Goal: Find specific page/section: Find specific page/section

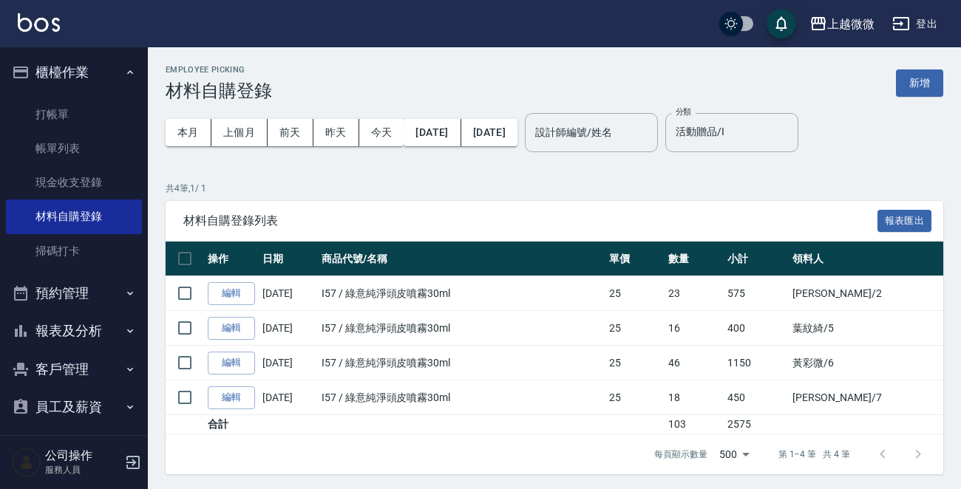
click at [47, 19] on img at bounding box center [39, 22] width 42 height 18
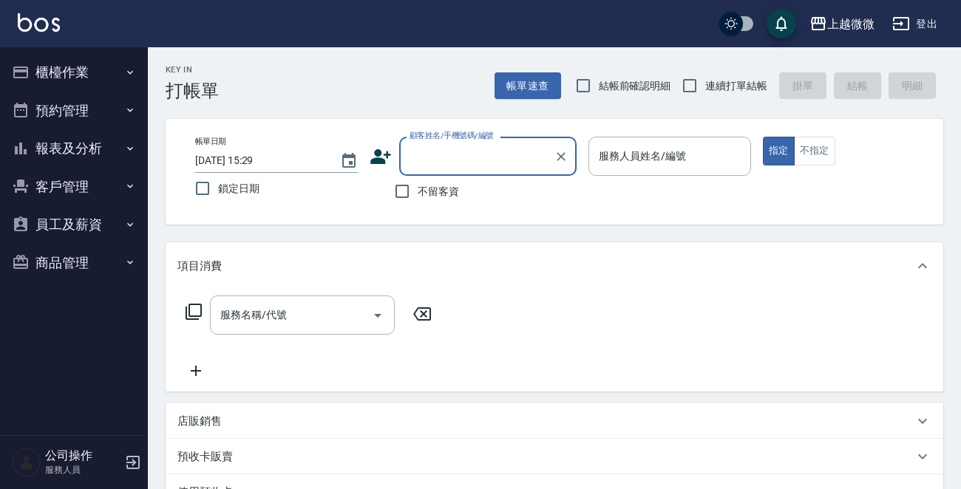
click at [70, 259] on button "商品管理" at bounding box center [74, 263] width 136 height 38
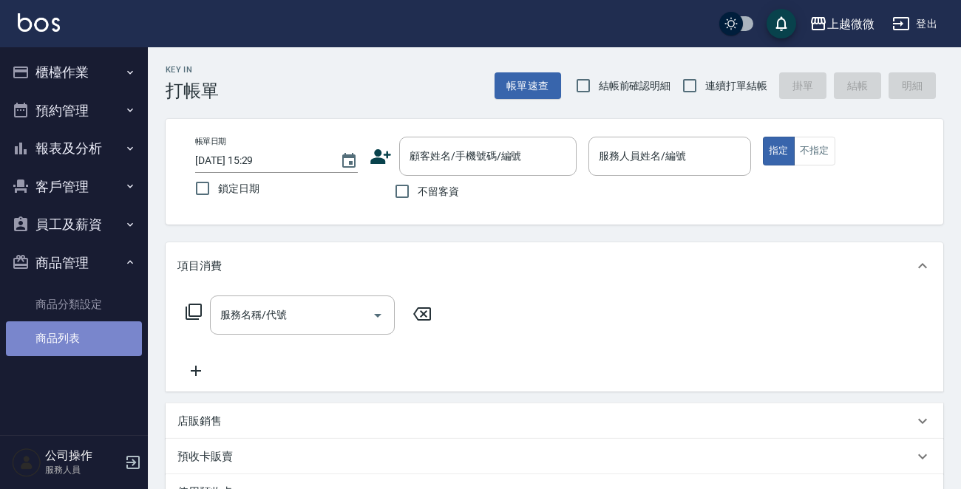
click at [69, 329] on link "商品列表" at bounding box center [74, 339] width 136 height 34
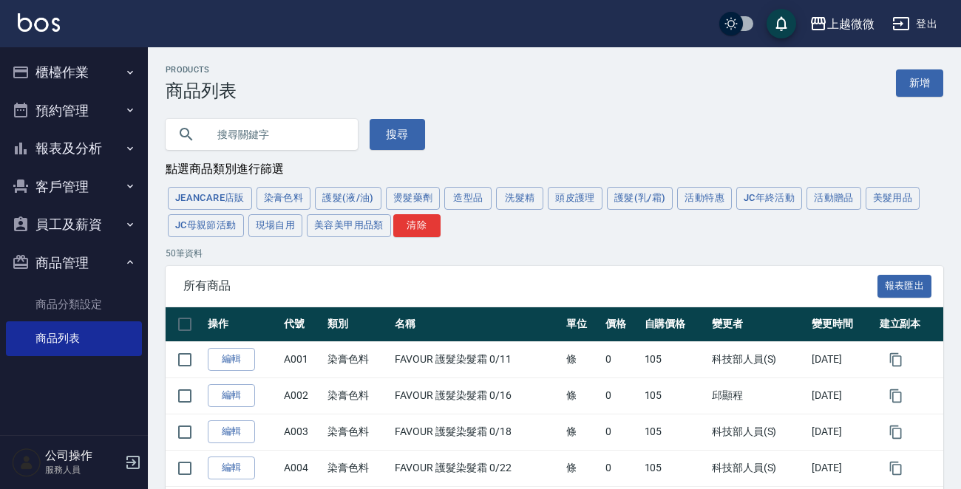
click at [250, 135] on input "text" at bounding box center [276, 135] width 139 height 40
type input "6/81W"
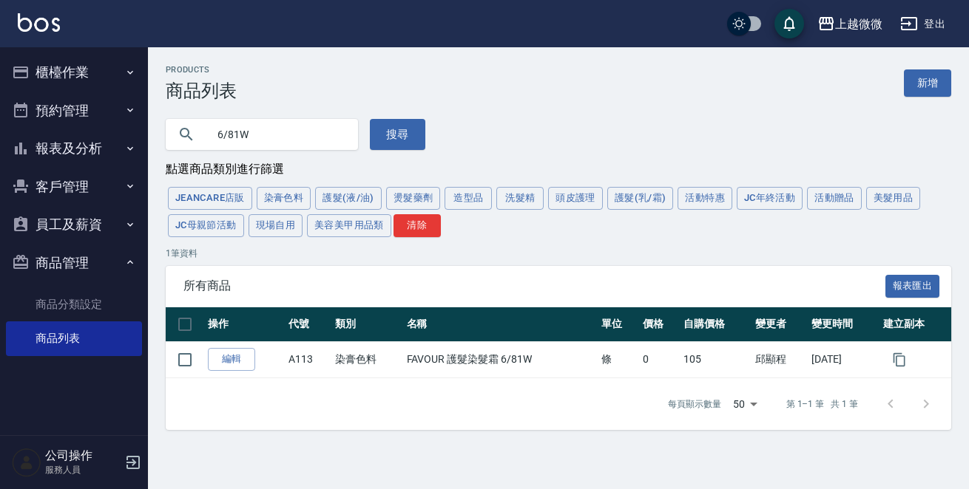
click at [53, 24] on img at bounding box center [39, 22] width 42 height 18
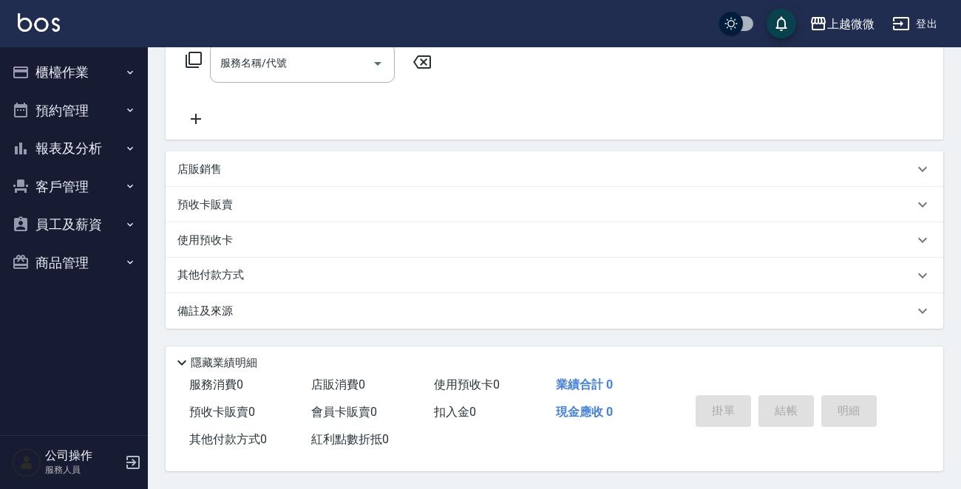
scroll to position [256, 0]
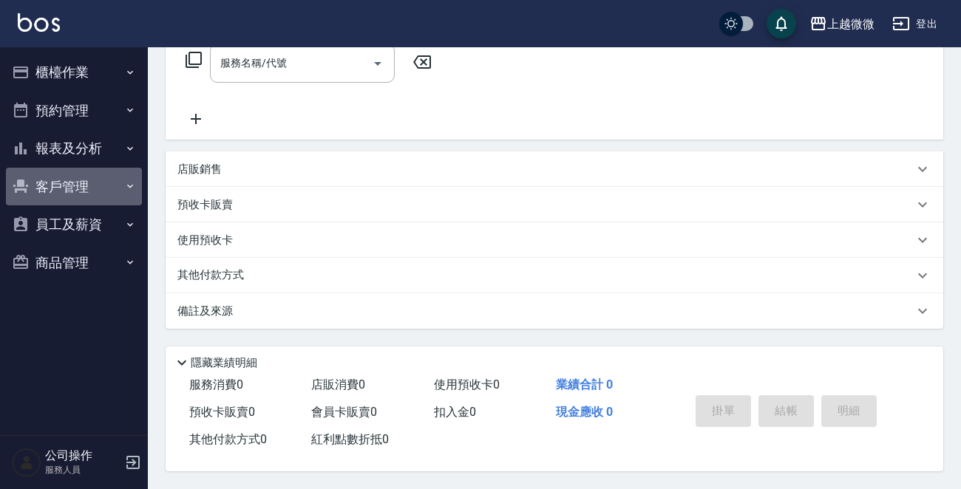
click at [107, 191] on button "客戶管理" at bounding box center [74, 187] width 136 height 38
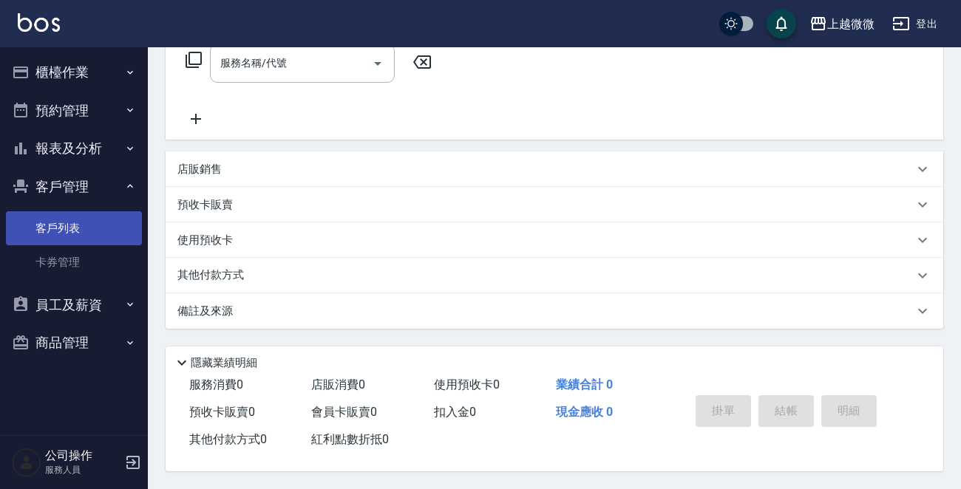
click at [79, 234] on link "客戶列表" at bounding box center [74, 228] width 136 height 34
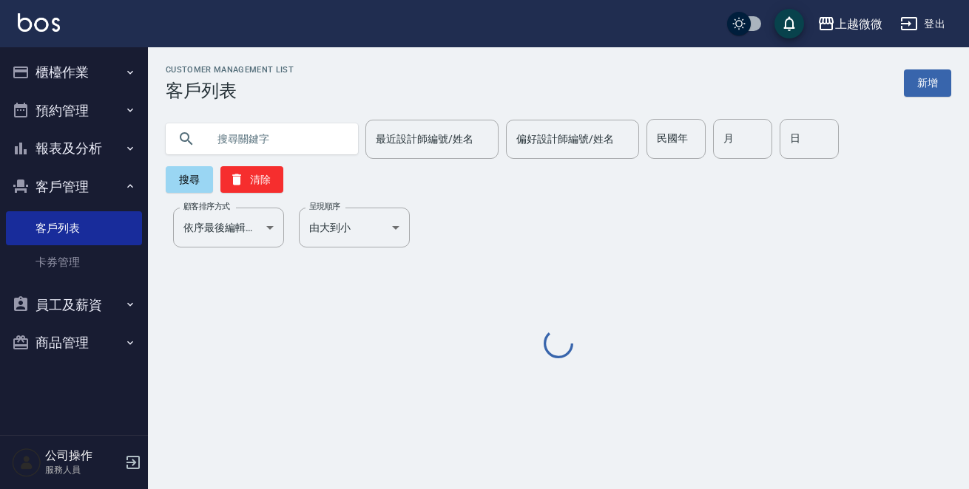
click at [269, 130] on input "text" at bounding box center [276, 139] width 139 height 40
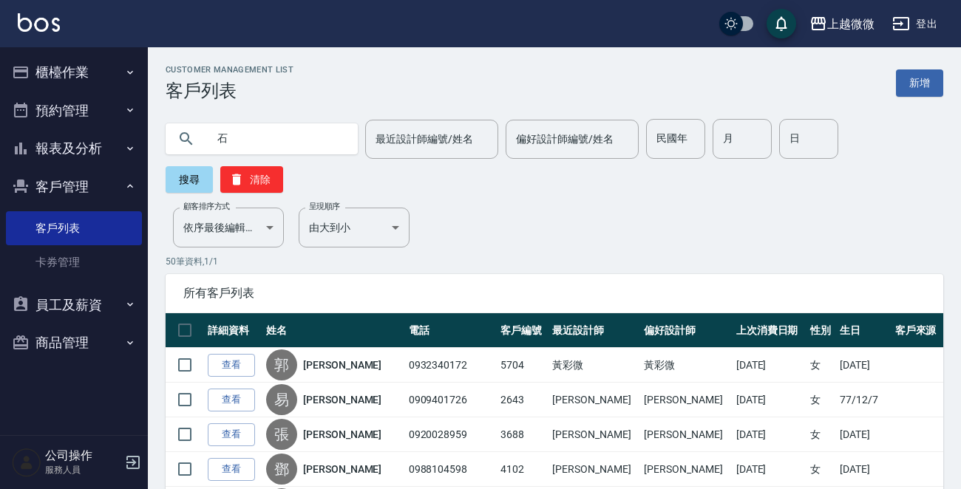
type input "石"
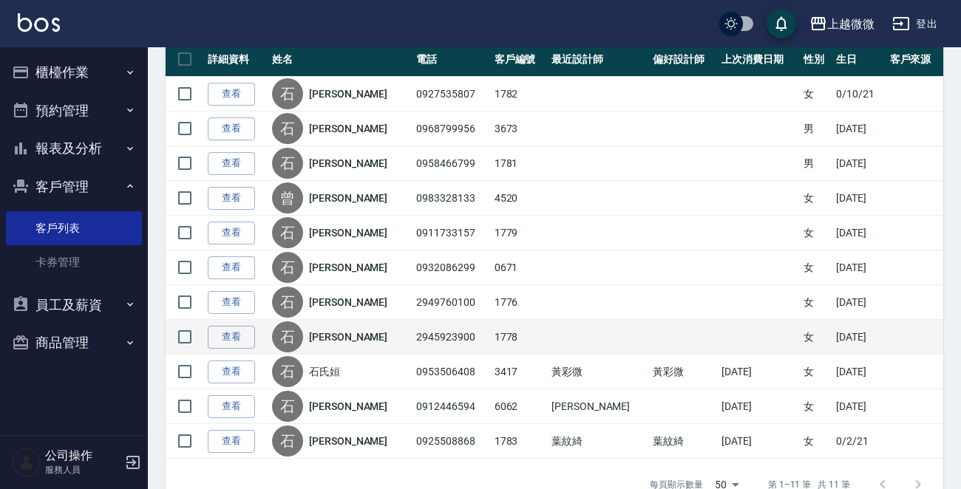
scroll to position [296, 0]
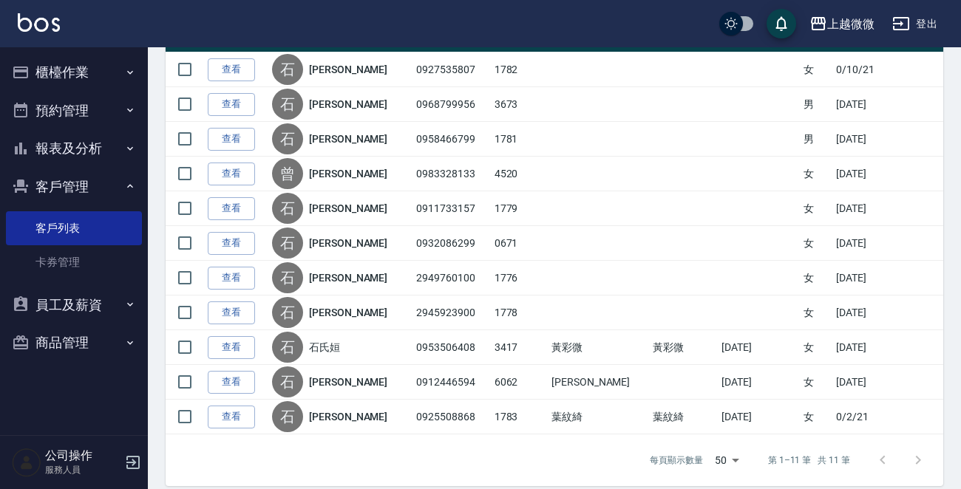
click at [35, 21] on img at bounding box center [39, 22] width 42 height 18
